Goal: Task Accomplishment & Management: Manage account settings

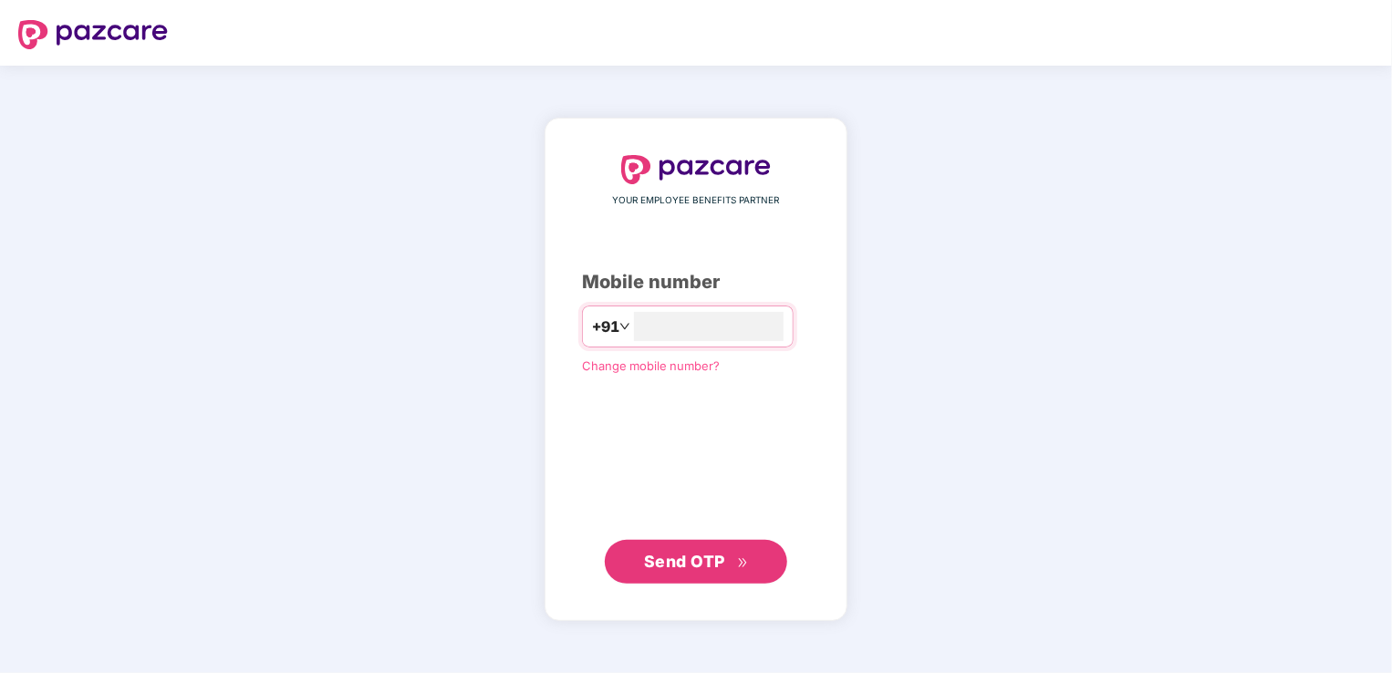
type input "**********"
click at [731, 561] on span "Send OTP" at bounding box center [696, 562] width 105 height 26
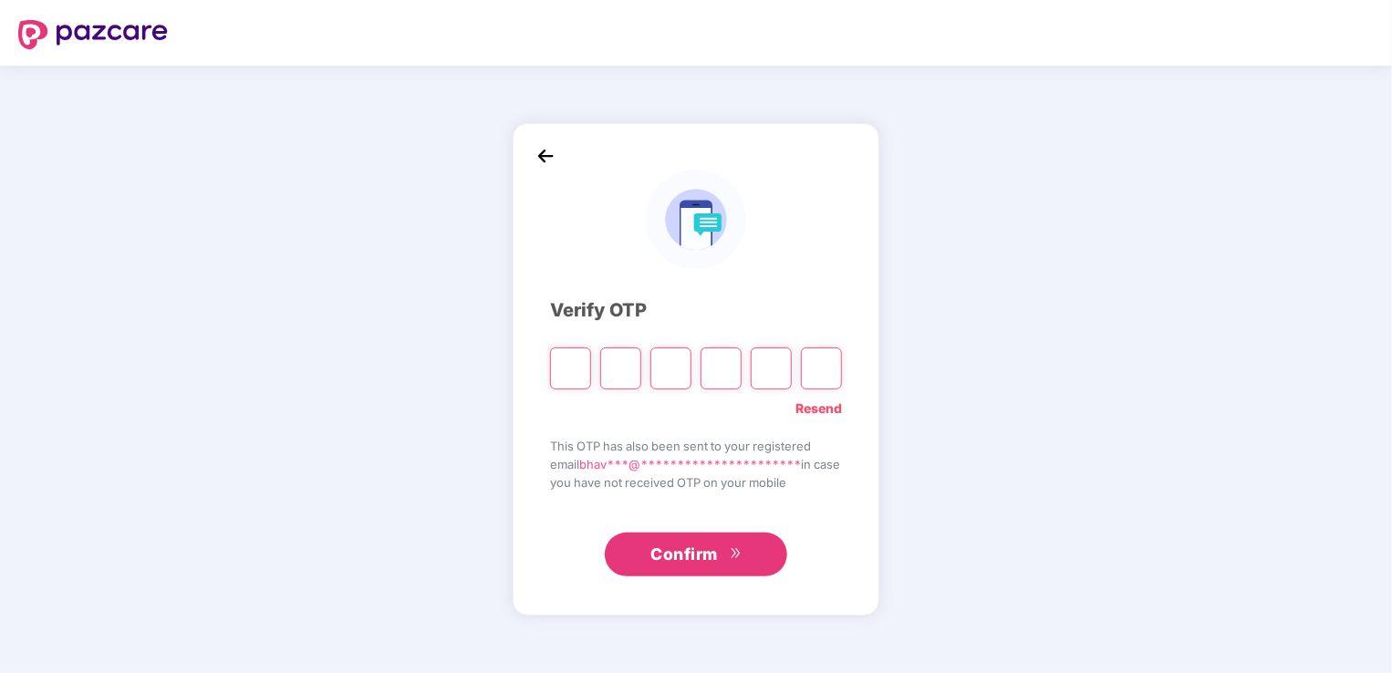
type input "*"
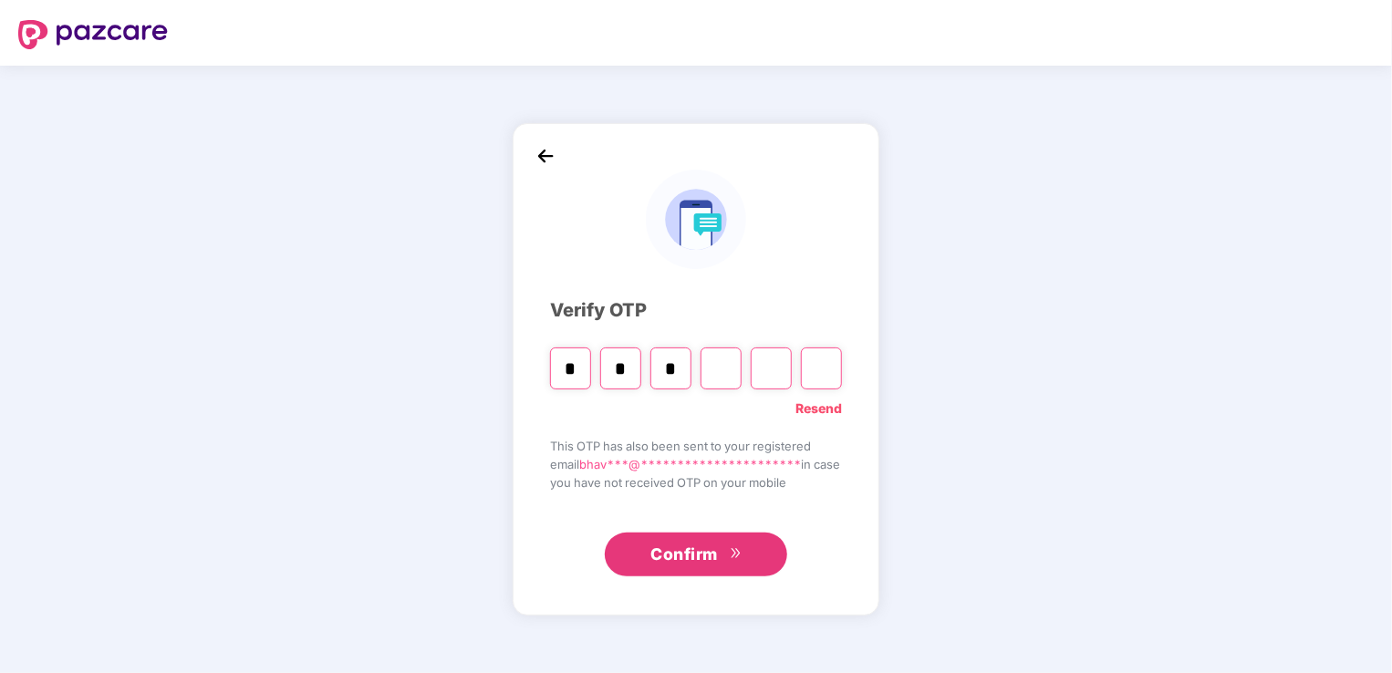
type input "*"
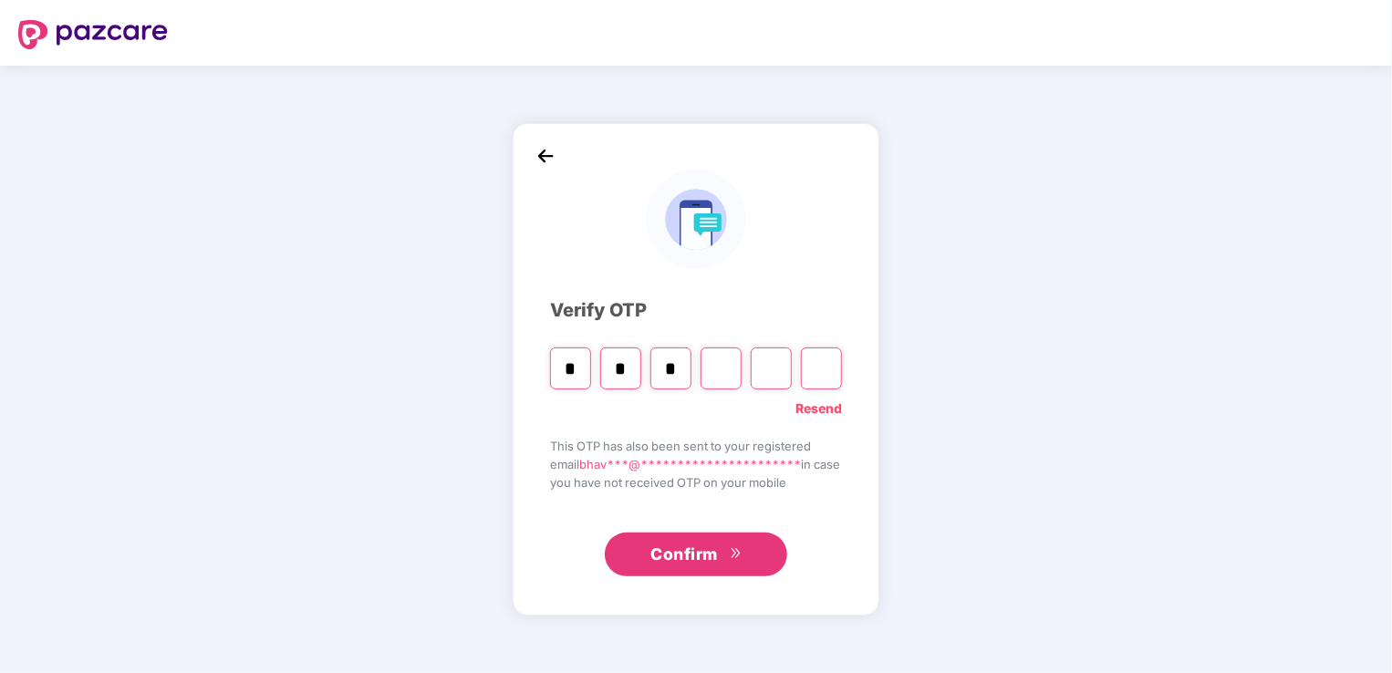
type input "*"
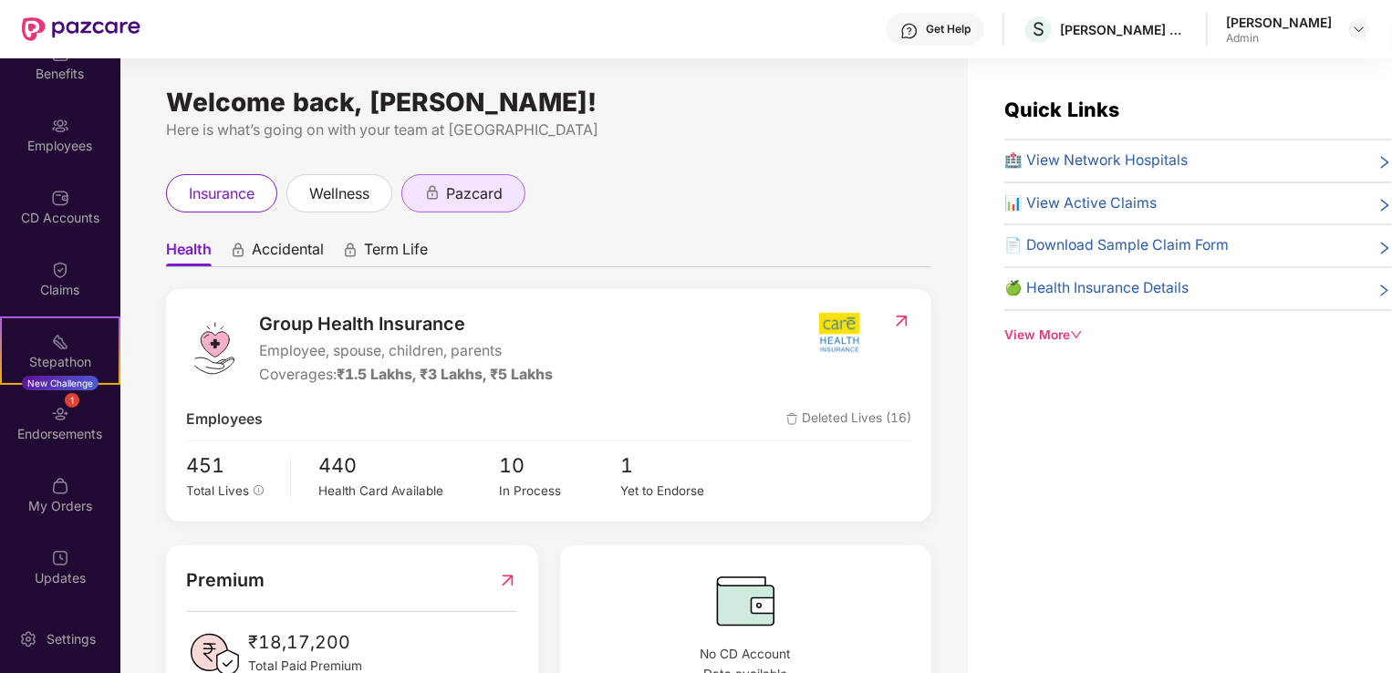
click at [511, 196] on div "pazcard" at bounding box center [464, 193] width 124 height 38
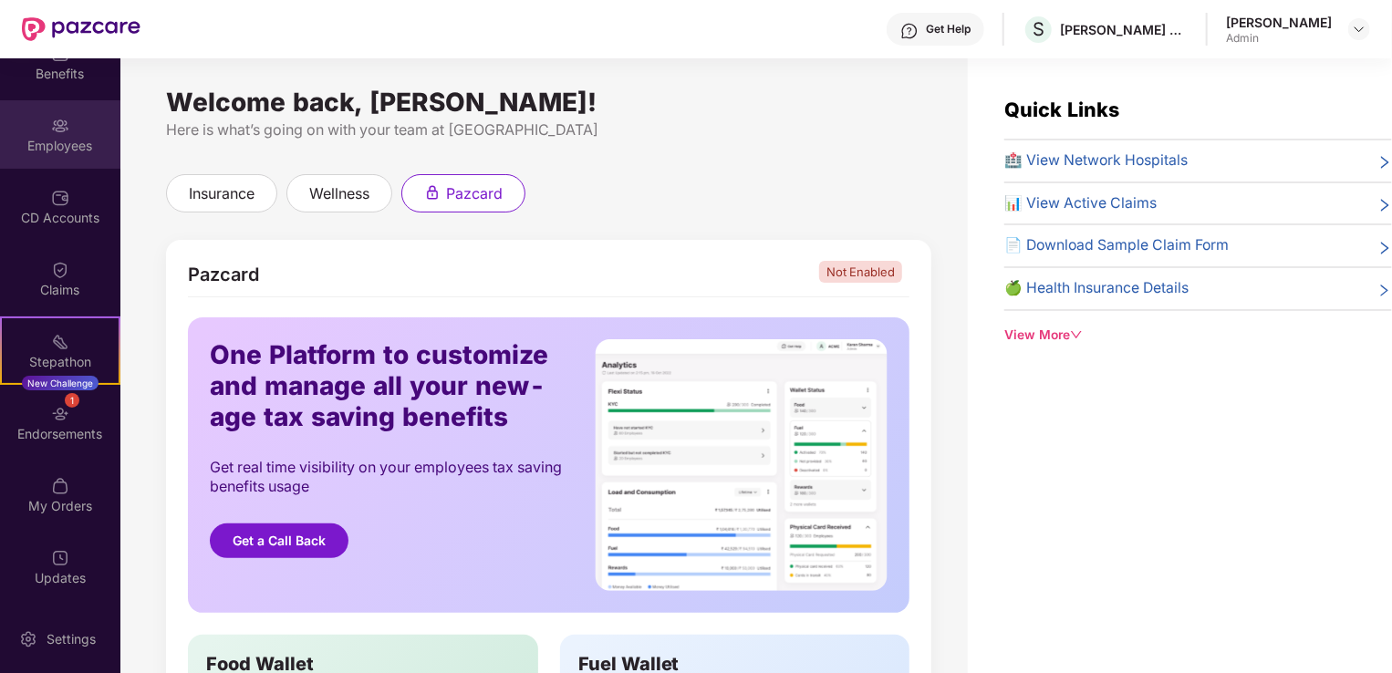
click at [66, 159] on div "Employees" at bounding box center [60, 134] width 120 height 68
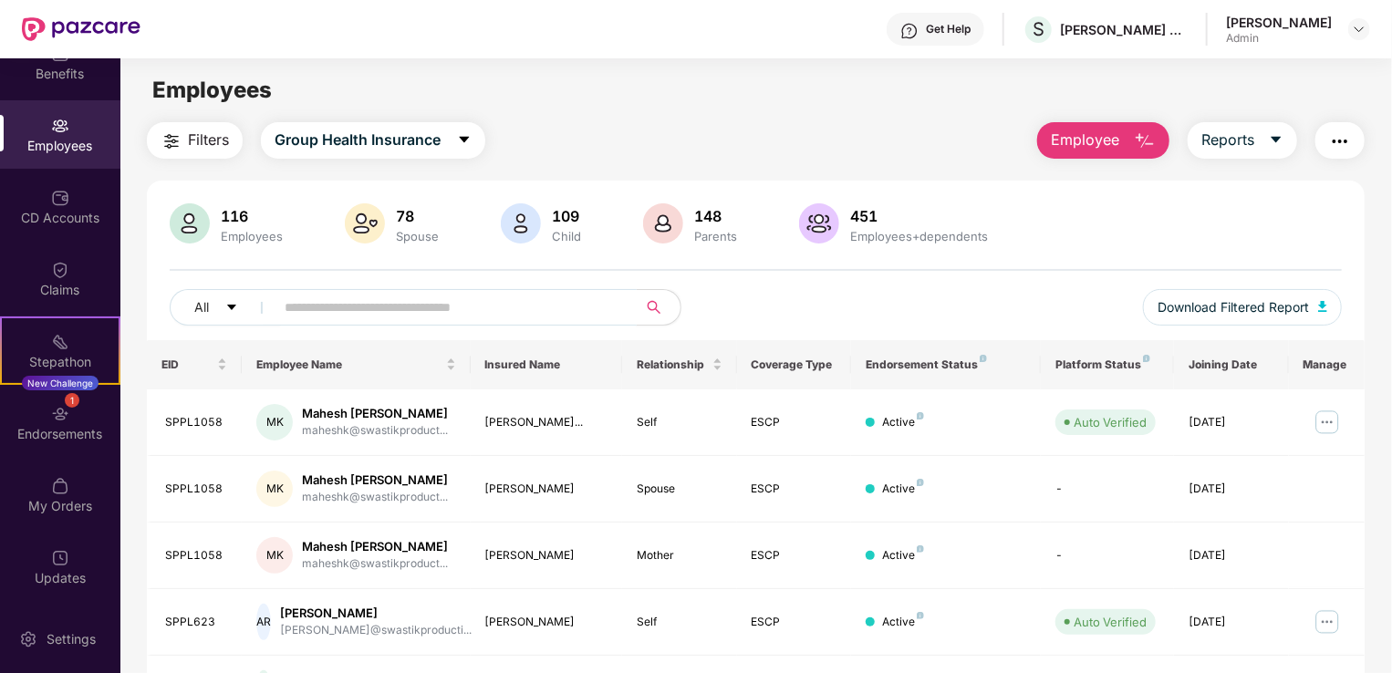
click at [506, 324] on span at bounding box center [450, 307] width 374 height 37
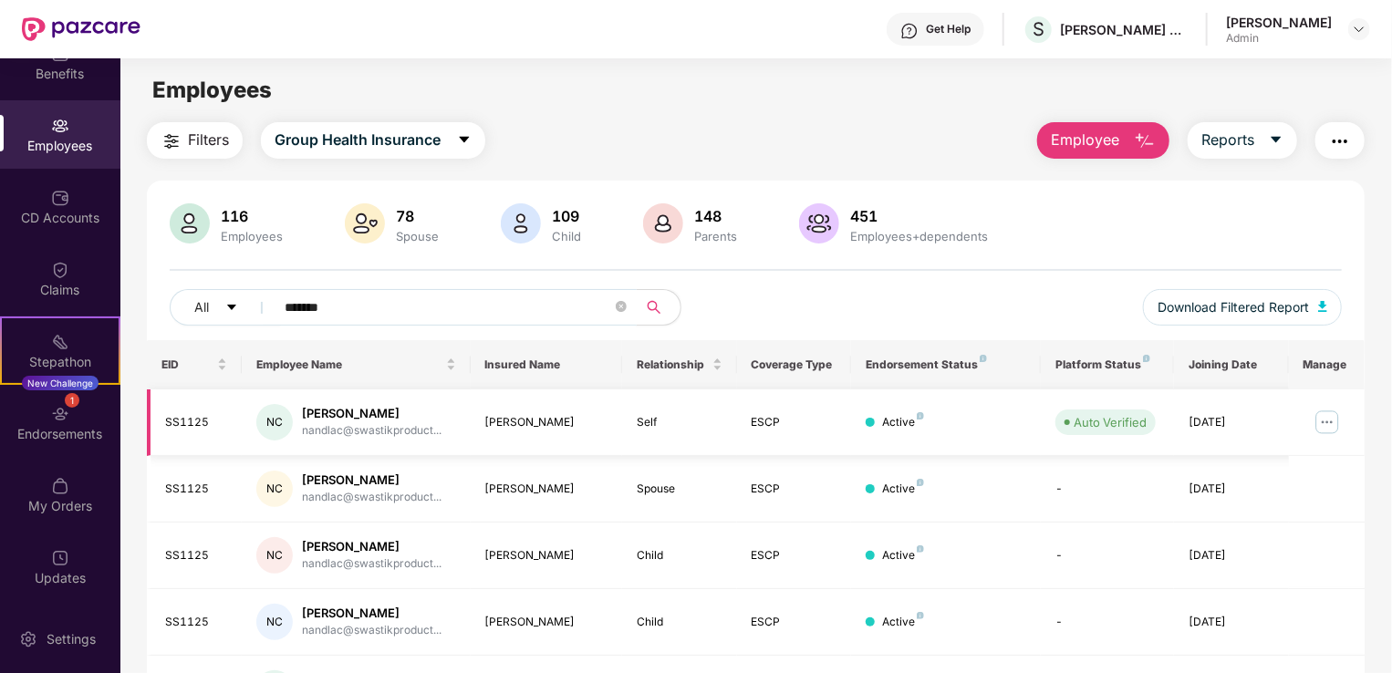
type input "*******"
click at [579, 414] on div "[PERSON_NAME]" at bounding box center [546, 422] width 123 height 17
click at [573, 428] on div "[PERSON_NAME]" at bounding box center [546, 422] width 123 height 17
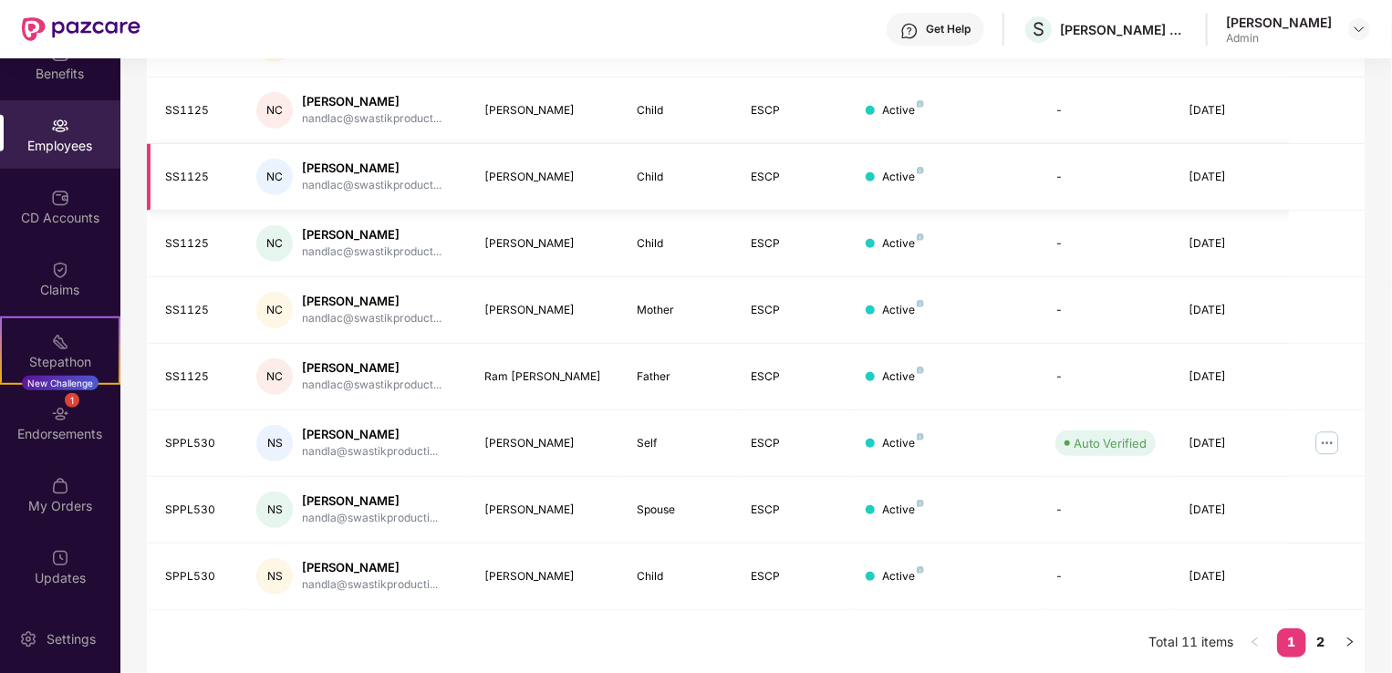
scroll to position [172, 0]
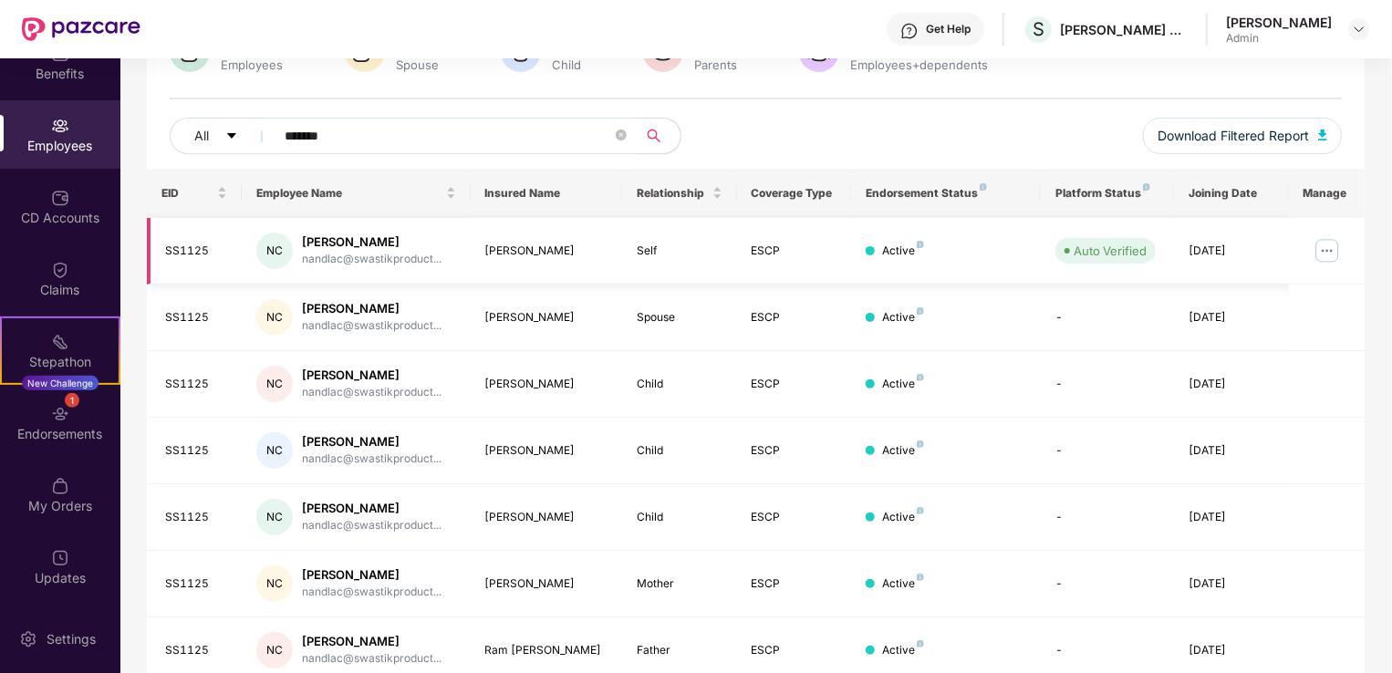
click at [1325, 254] on img at bounding box center [1327, 250] width 29 height 29
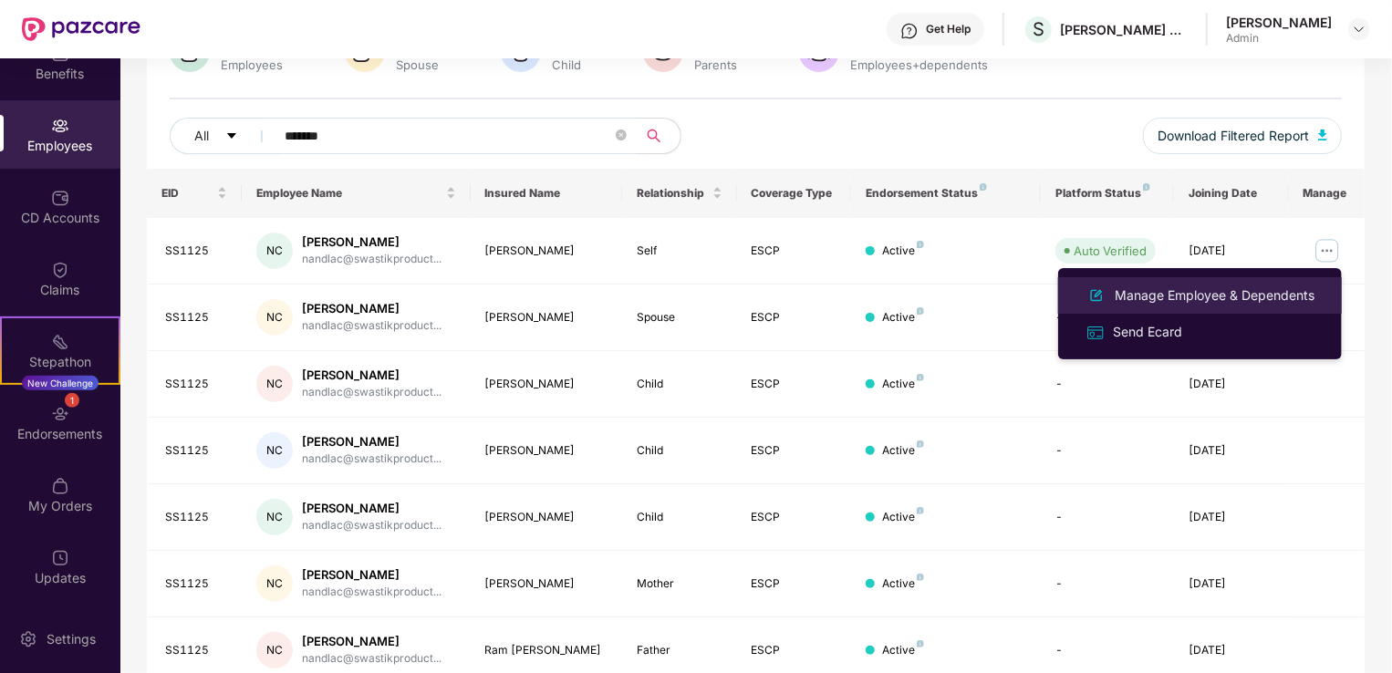
click at [1193, 305] on div "Manage Employee & Dependents" at bounding box center [1214, 296] width 207 height 20
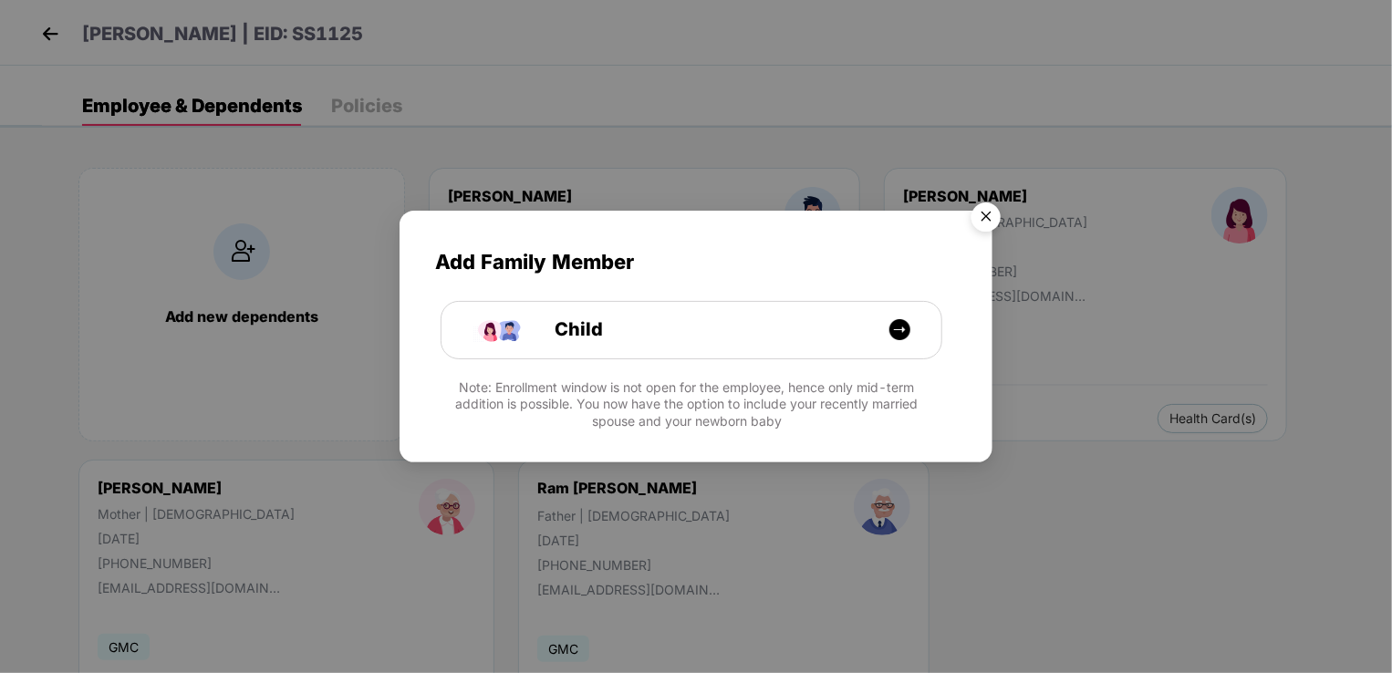
click at [980, 222] on img "Close" at bounding box center [986, 219] width 51 height 51
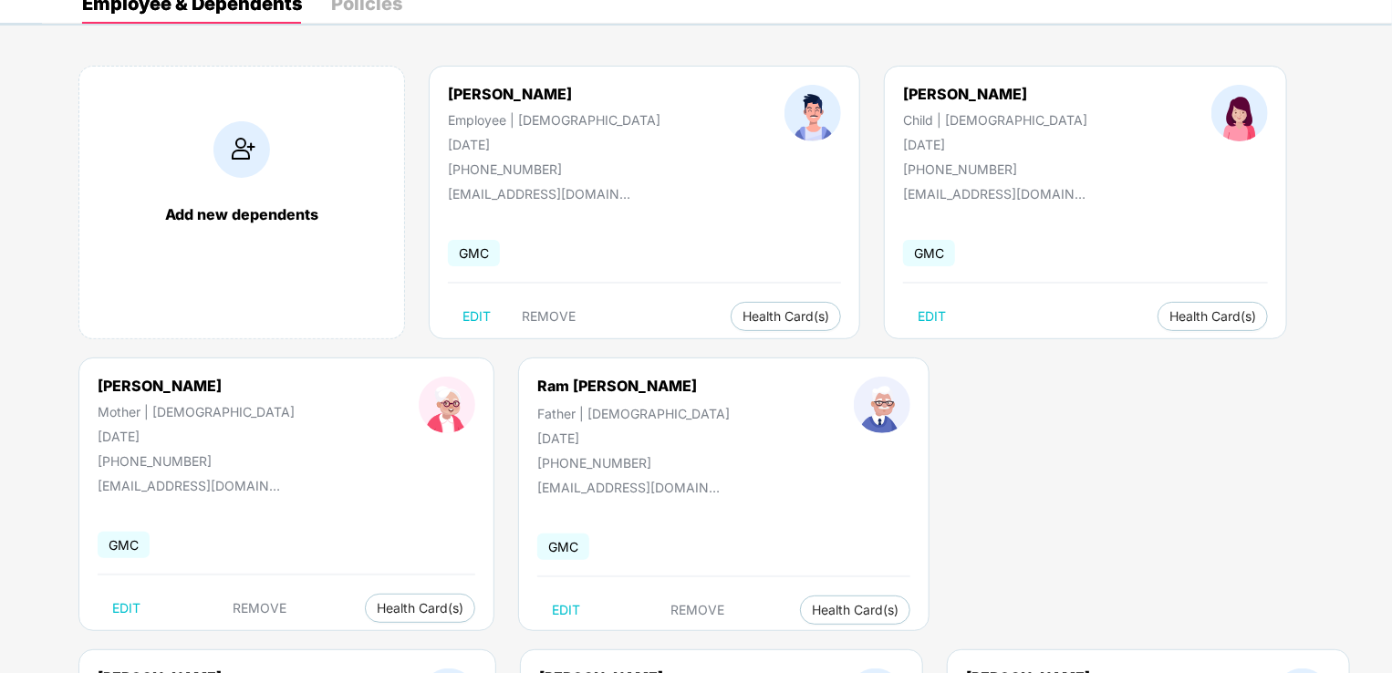
scroll to position [91, 0]
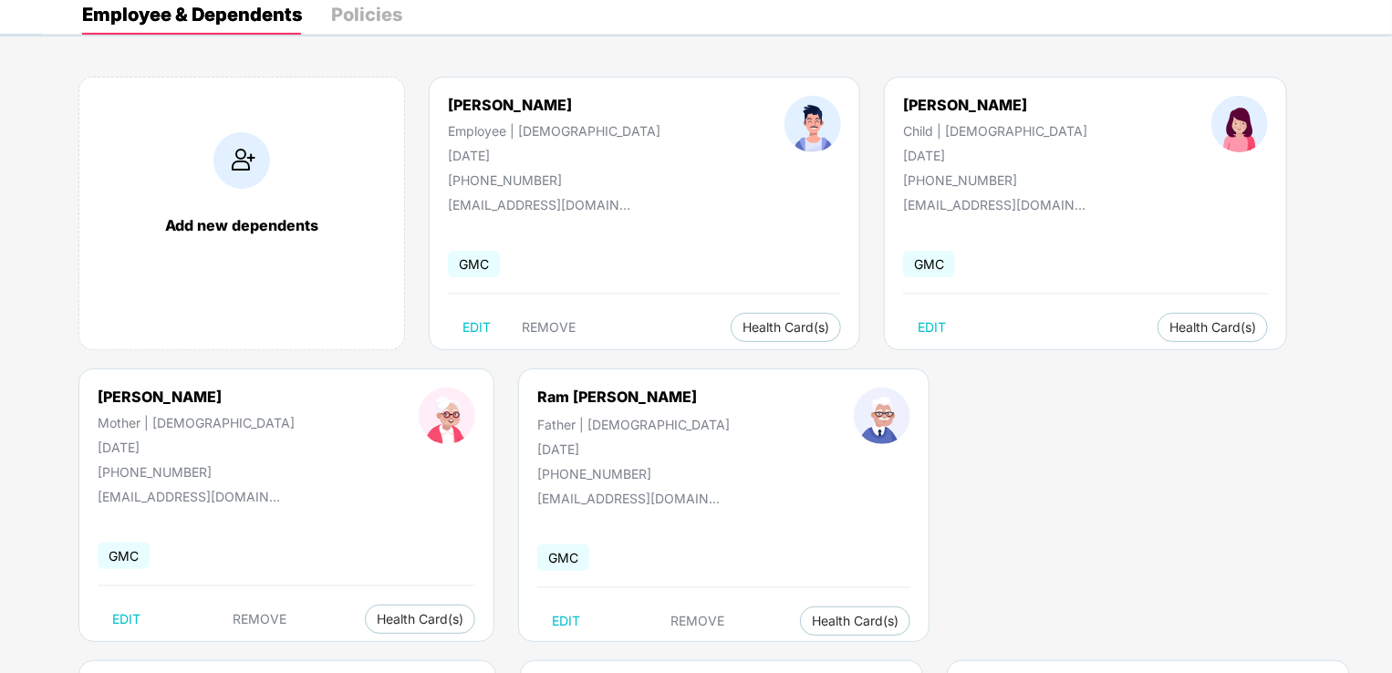
click at [785, 133] on img at bounding box center [813, 124] width 57 height 57
click at [743, 331] on span "Health Card(s)" at bounding box center [786, 327] width 87 height 9
click at [694, 361] on span "Health Insurance(ESCP)" at bounding box center [744, 363] width 168 height 20
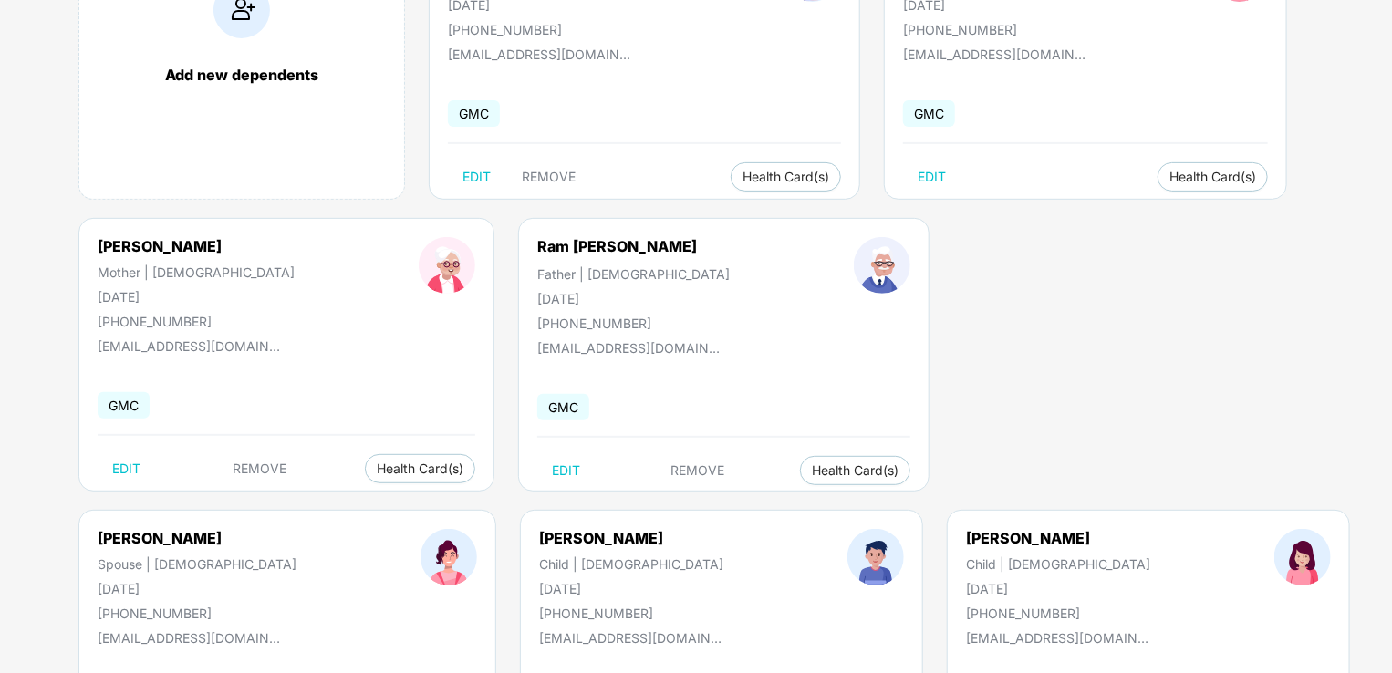
scroll to position [274, 0]
